Goal: Task Accomplishment & Management: Manage account settings

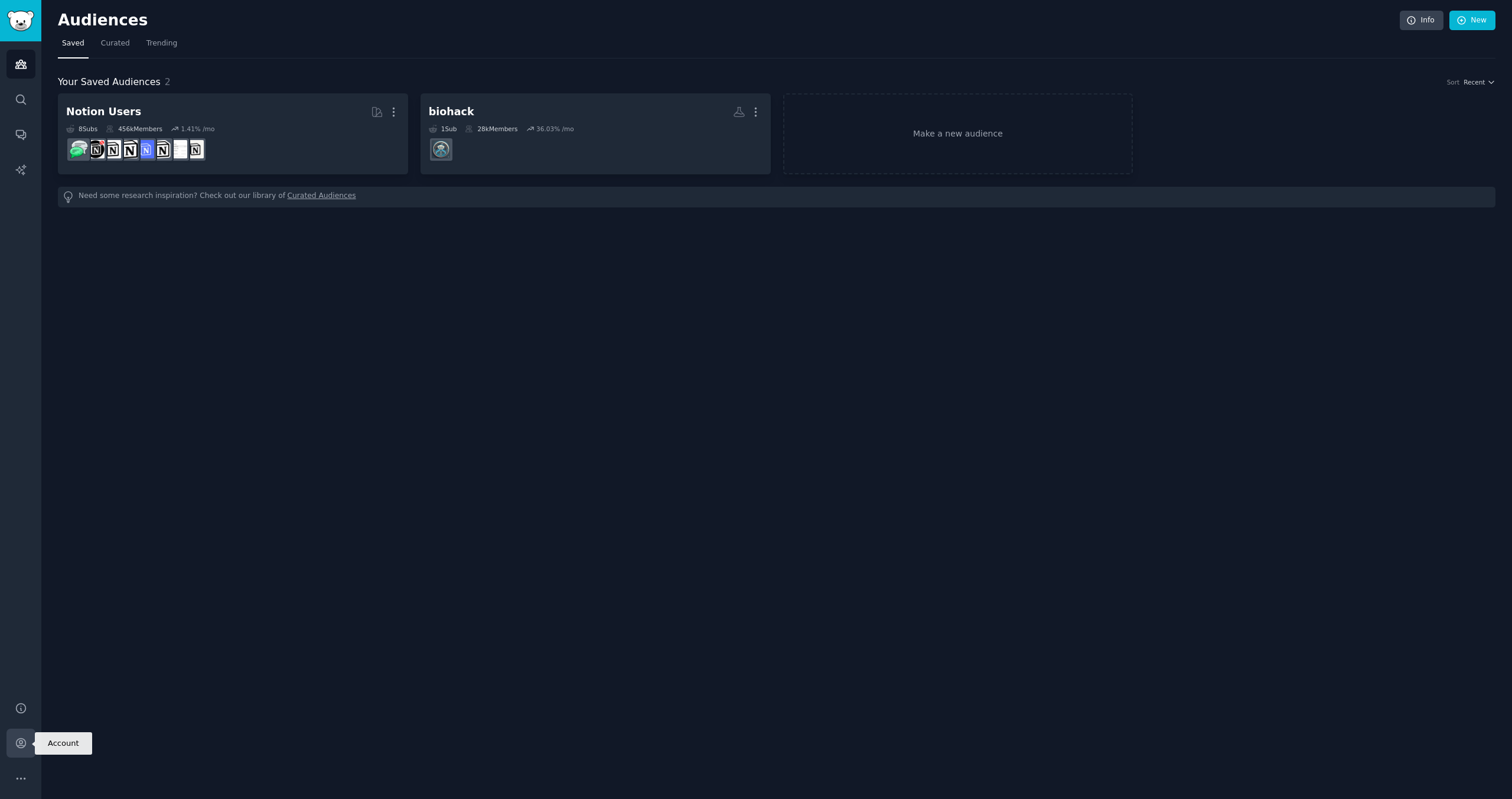
click at [19, 739] on icon "Sidebar" at bounding box center [21, 743] width 10 height 10
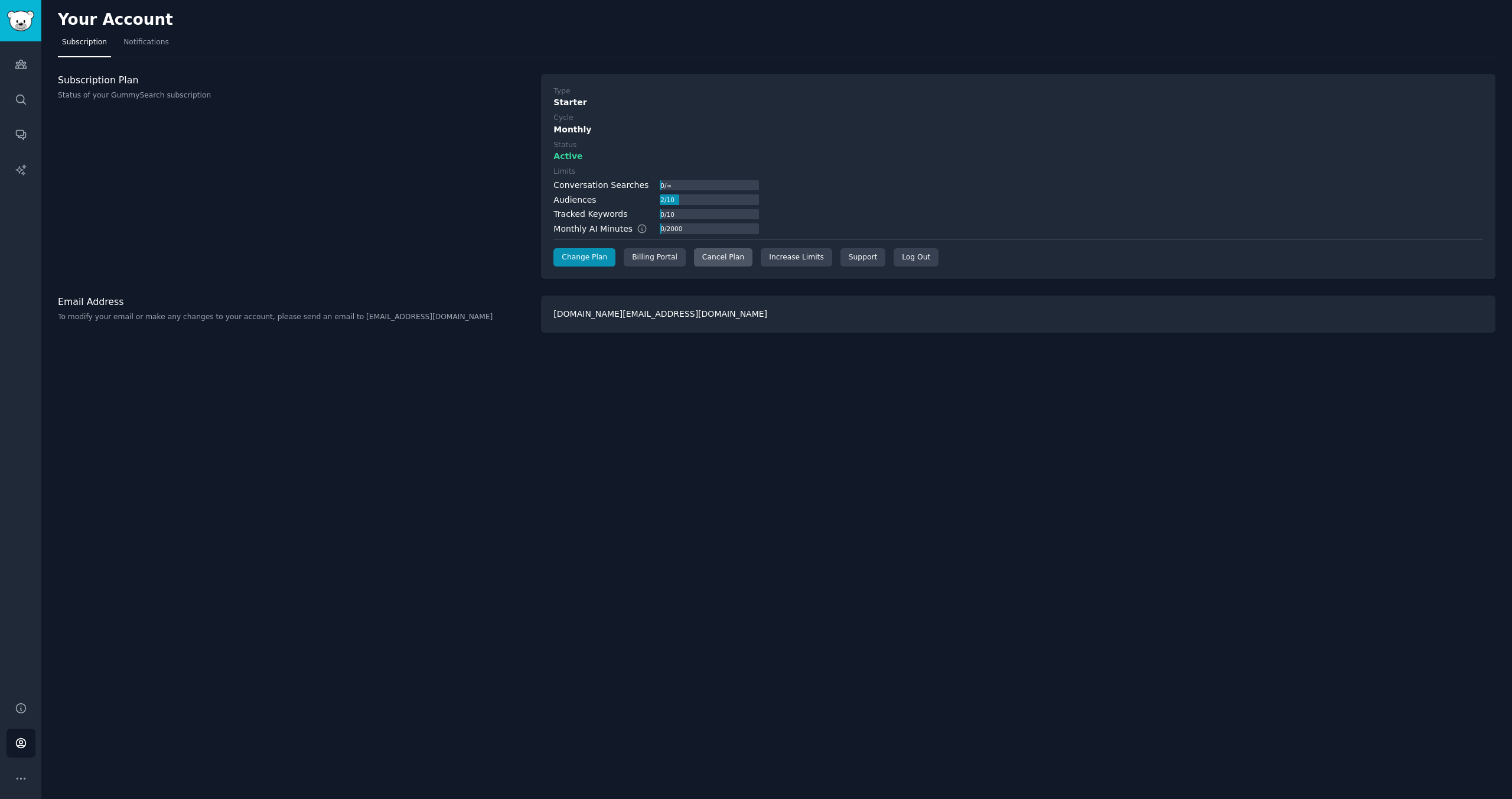
click at [714, 263] on div "Cancel Plan" at bounding box center [723, 257] width 59 height 19
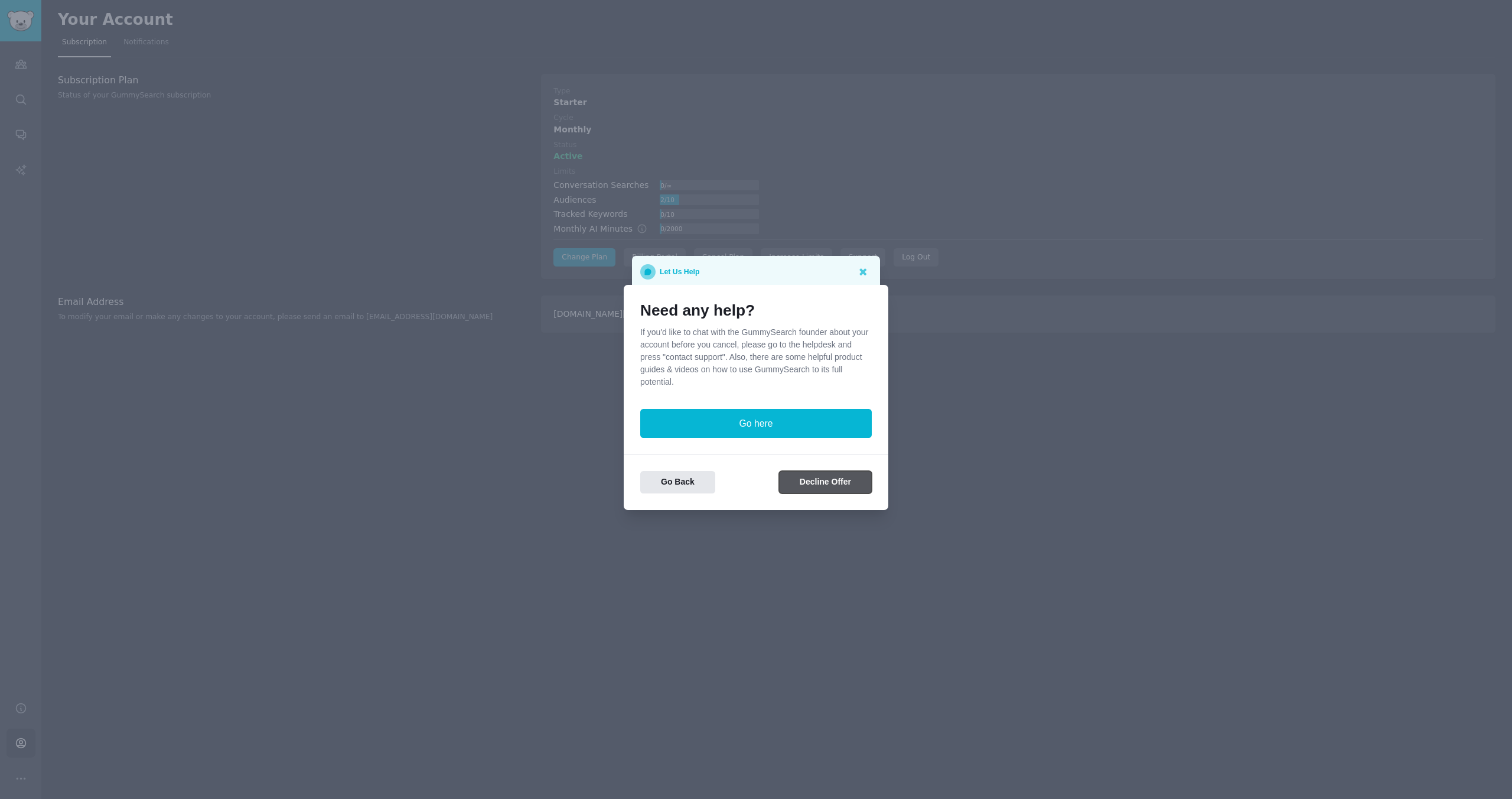
click at [819, 485] on button "Decline Offer" at bounding box center [825, 482] width 93 height 23
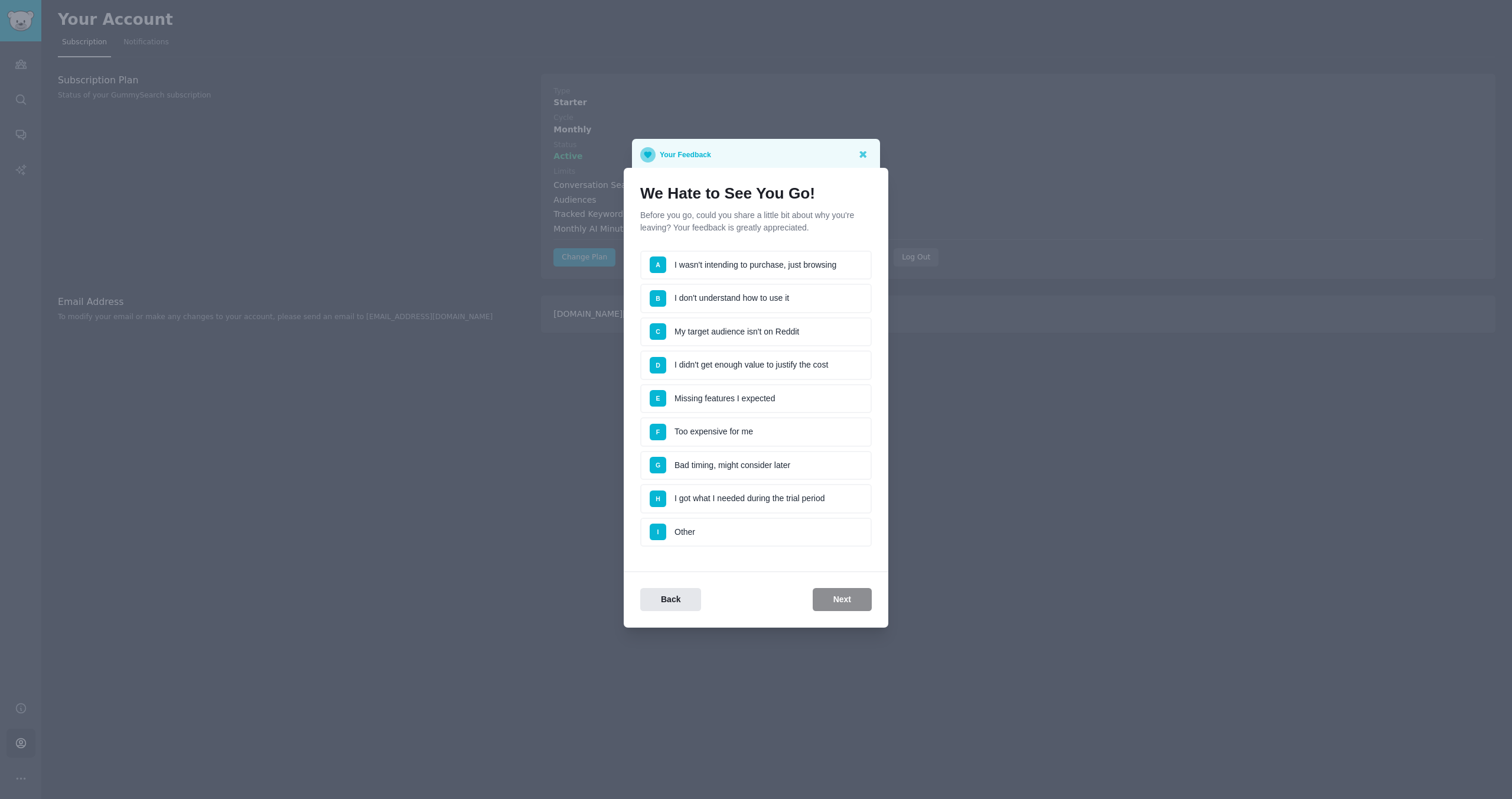
click at [799, 360] on li "D I didn't get enough value to justify the cost" at bounding box center [755, 365] width 231 height 30
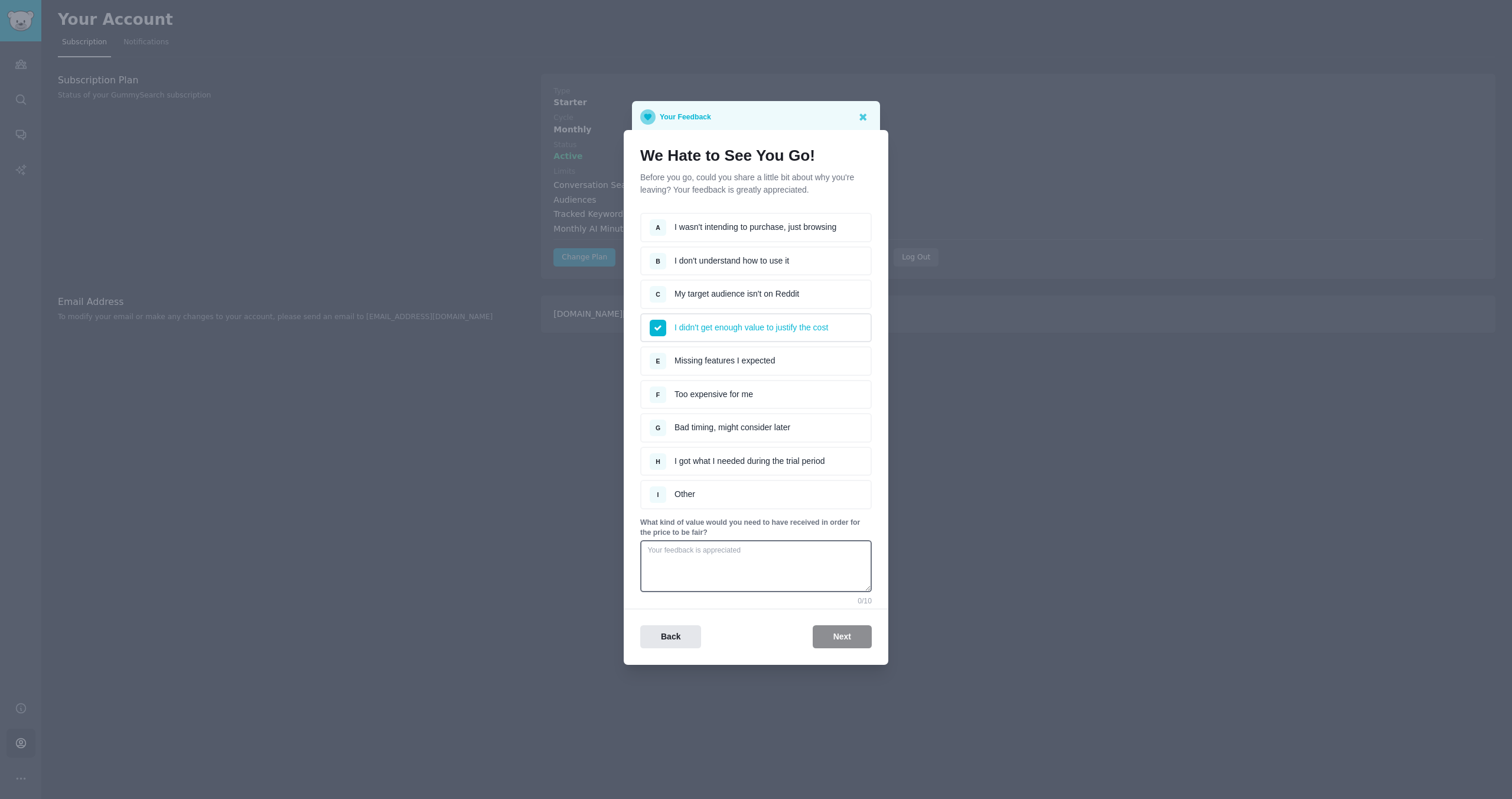
click at [847, 633] on div "Back Next" at bounding box center [756, 636] width 264 height 23
click at [756, 558] on textarea at bounding box center [755, 566] width 231 height 52
click at [658, 328] on icon at bounding box center [658, 328] width 7 height 6
click at [682, 229] on li "A I wasn't intending to purchase, just browsing" at bounding box center [755, 227] width 231 height 30
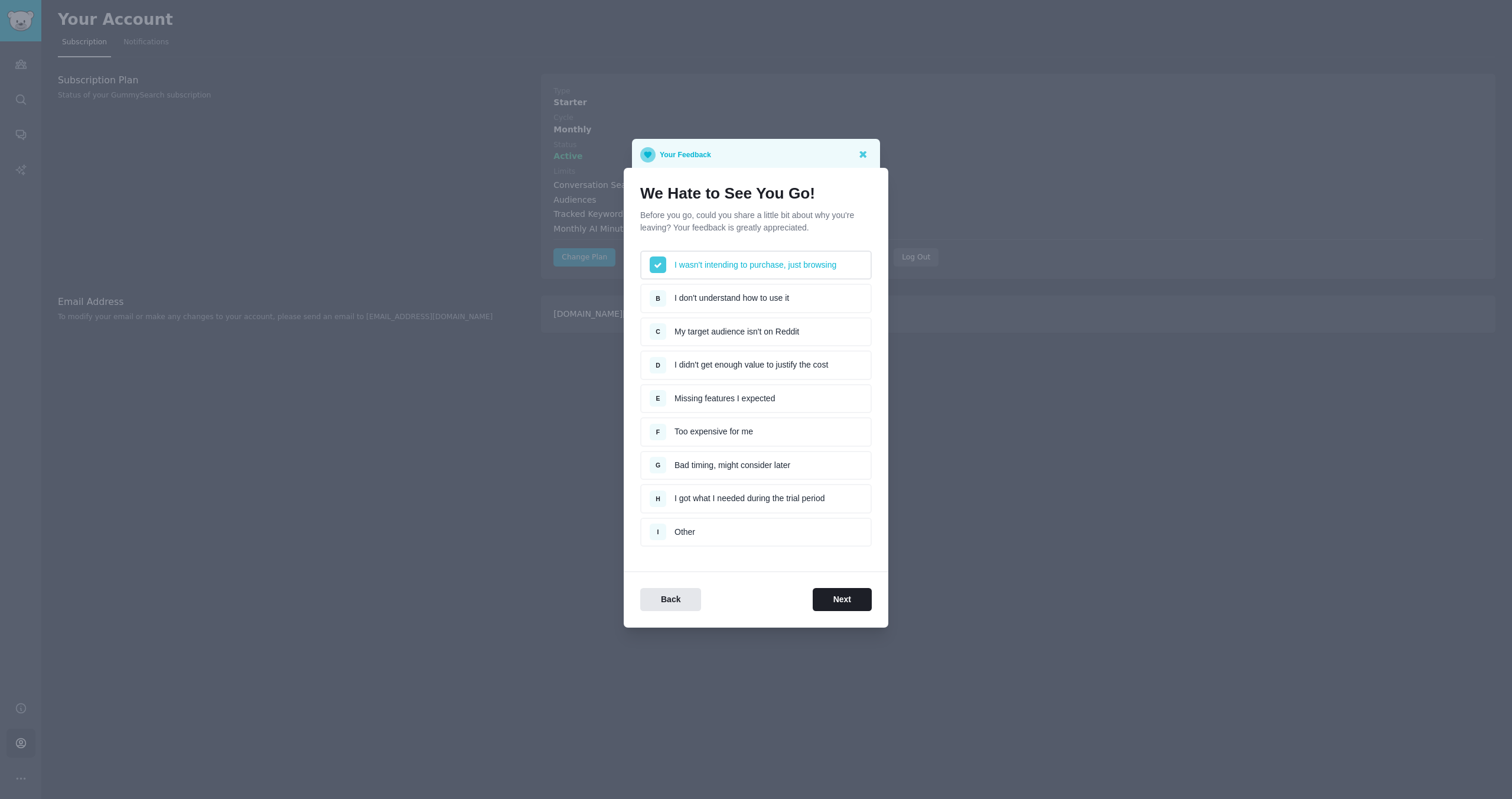
click at [662, 260] on span at bounding box center [658, 264] width 17 height 17
click at [670, 299] on div "B" at bounding box center [662, 298] width 25 height 10
click at [812, 365] on li "D I didn't get enough value to justify the cost" at bounding box center [755, 365] width 231 height 30
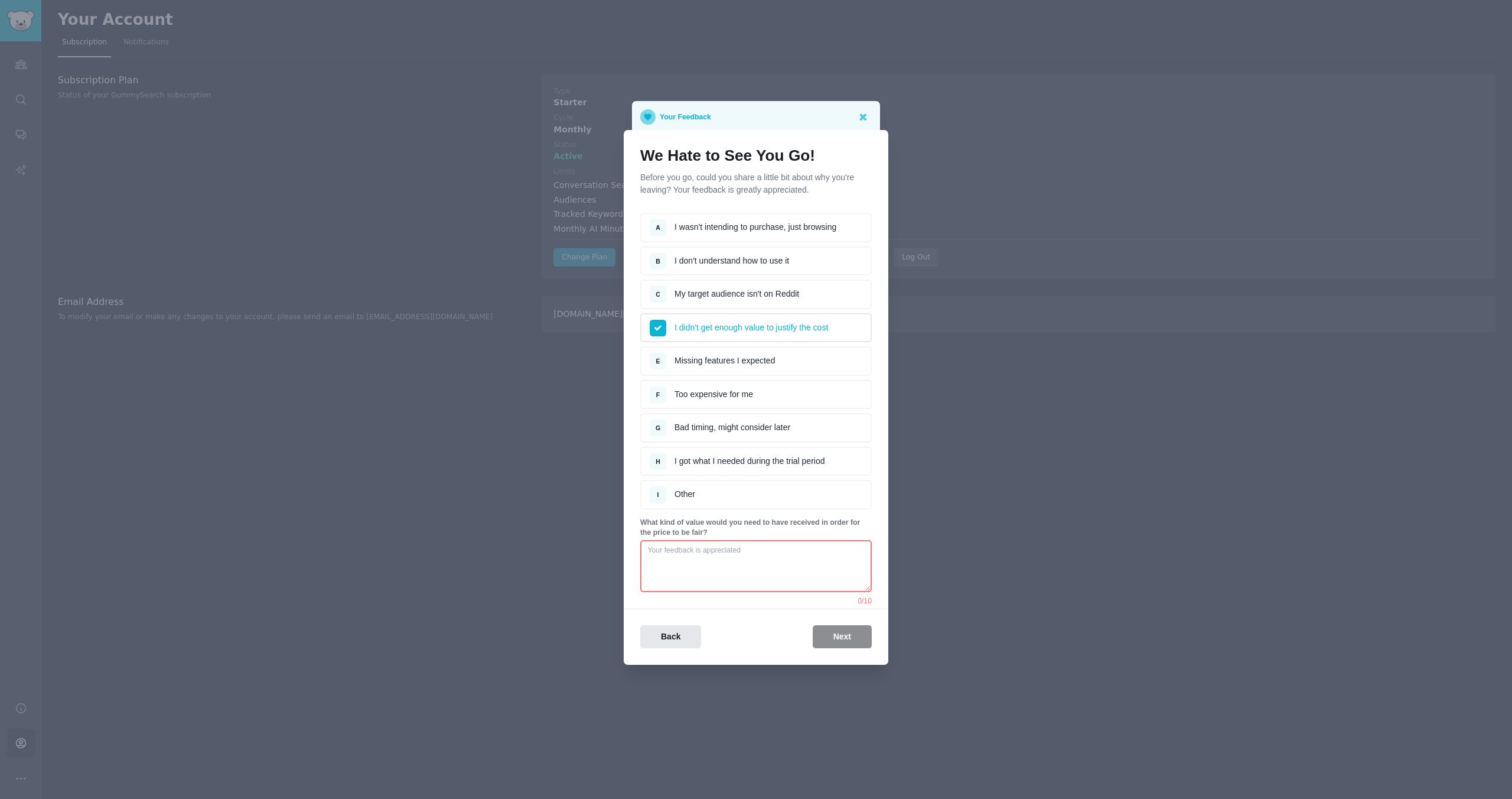
click at [772, 231] on li "A I wasn't intending to purchase, just browsing" at bounding box center [755, 227] width 231 height 30
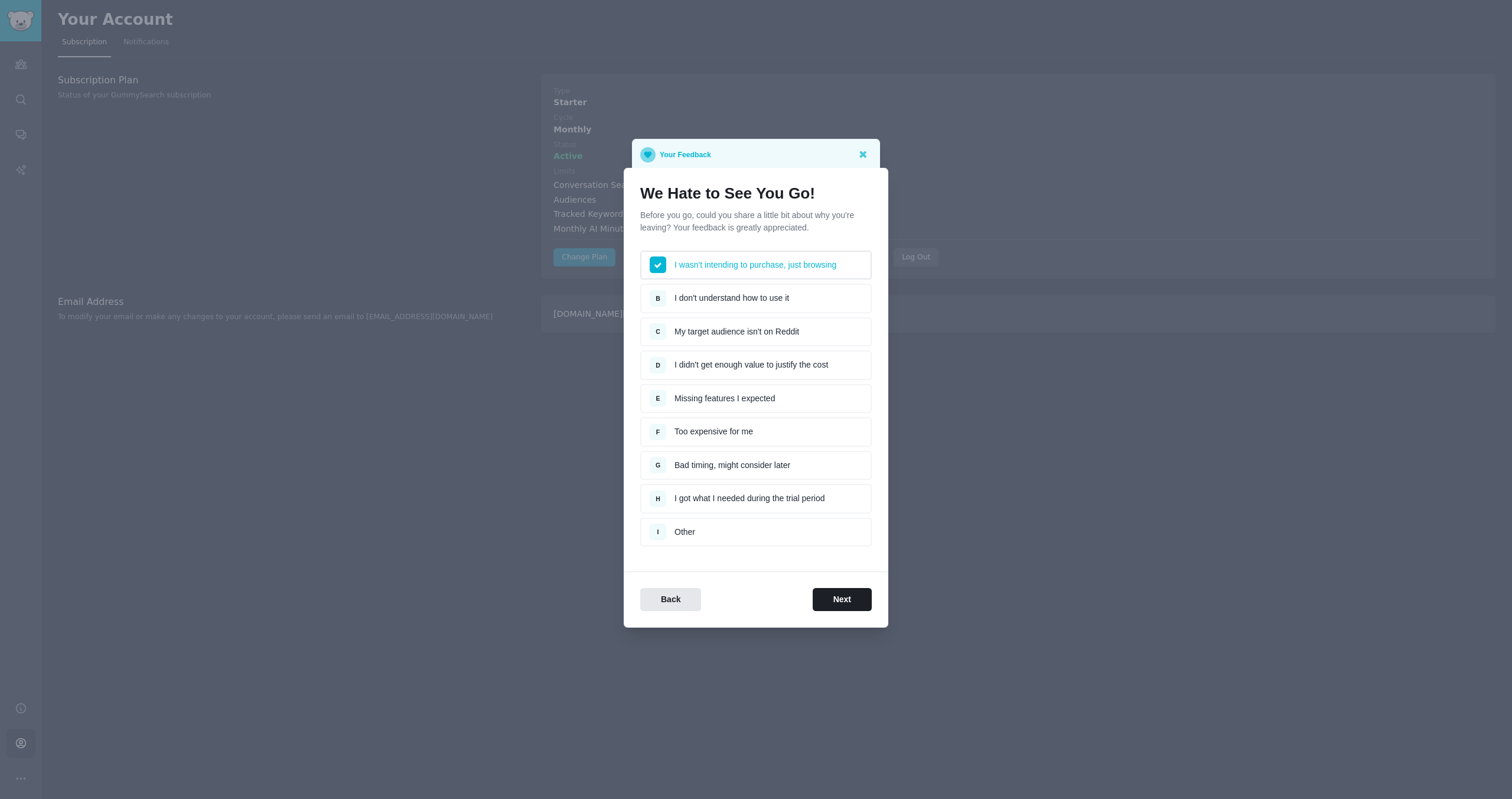
click at [729, 468] on li "G Bad timing, might consider later" at bounding box center [755, 465] width 231 height 30
click at [837, 601] on button "Next" at bounding box center [841, 599] width 59 height 23
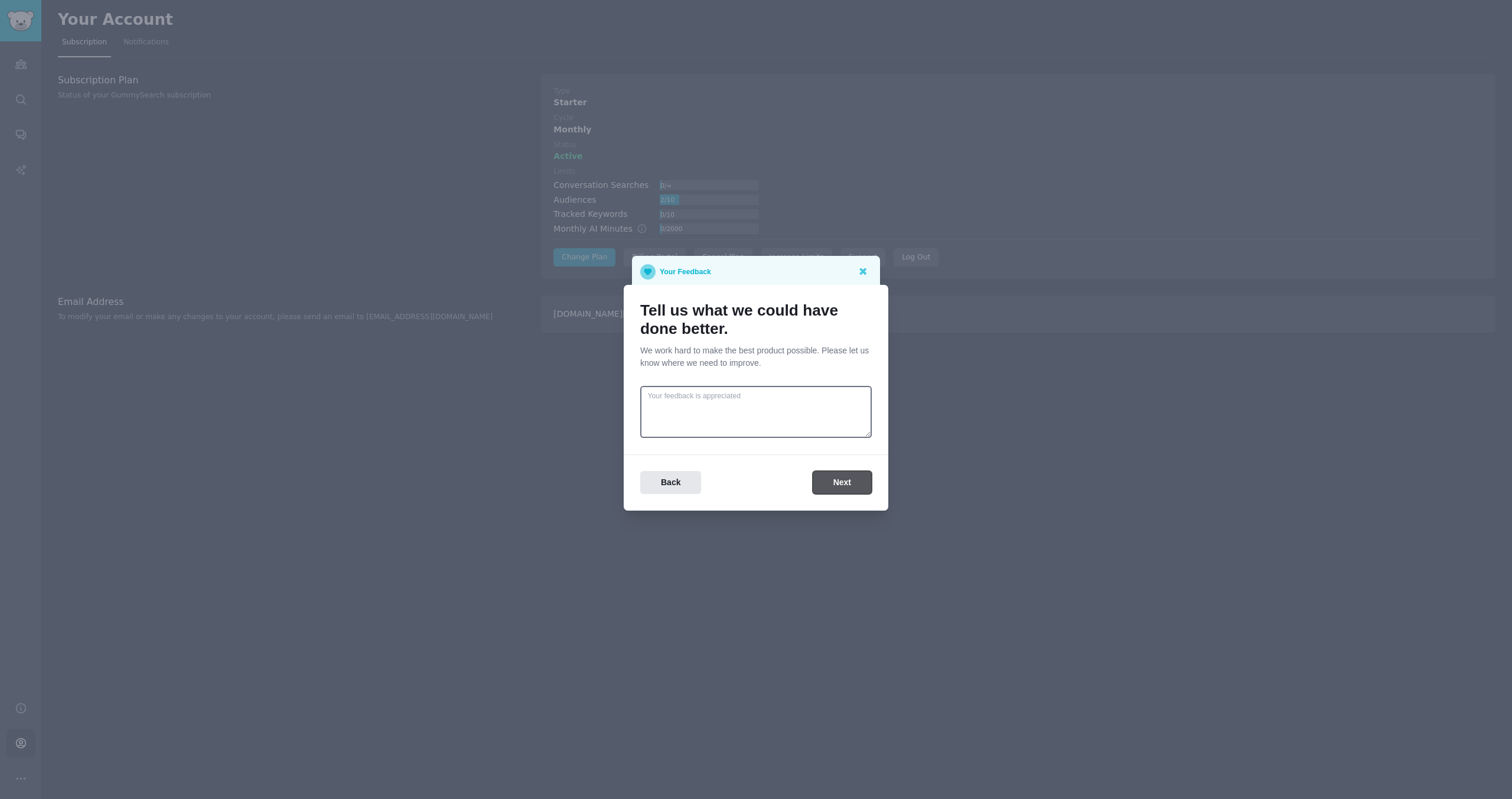
click at [837, 479] on button "Next" at bounding box center [841, 482] width 59 height 23
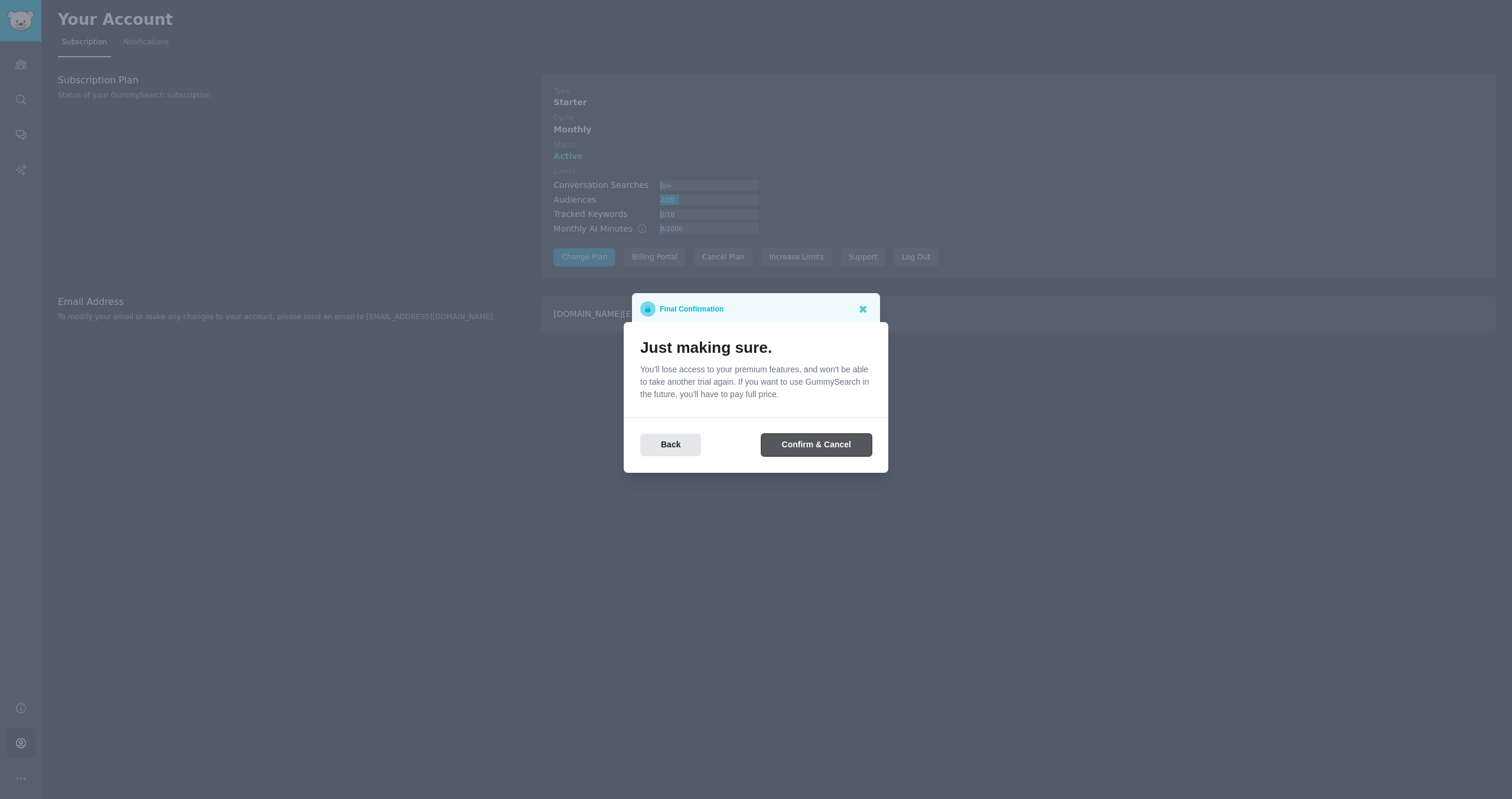
click at [817, 443] on button "Confirm & Cancel" at bounding box center [816, 445] width 110 height 23
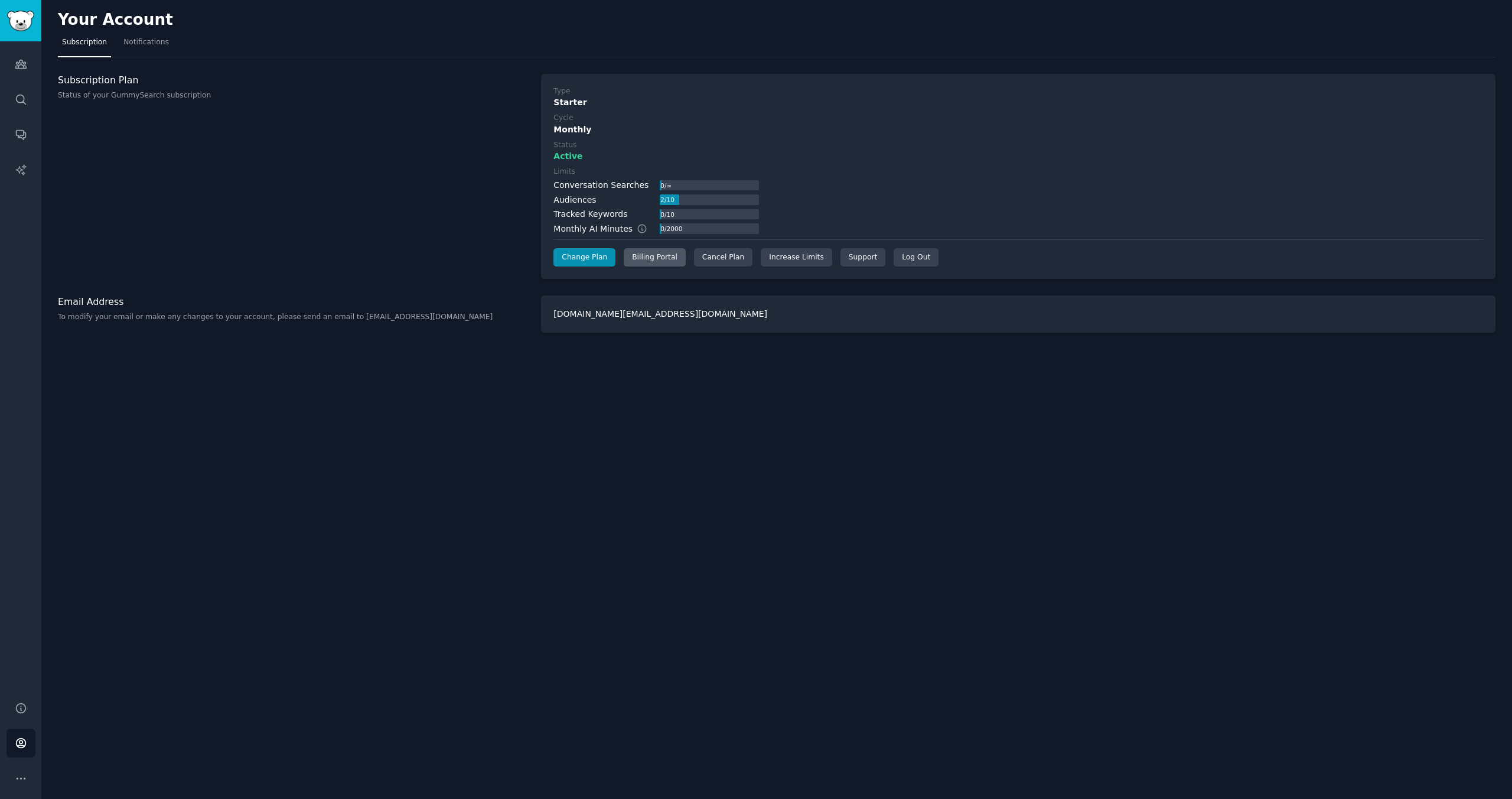
click at [654, 262] on div "Billing Portal" at bounding box center [654, 257] width 62 height 19
click at [720, 260] on div "Cancel Plan" at bounding box center [723, 257] width 59 height 19
